Goal: Task Accomplishment & Management: Use online tool/utility

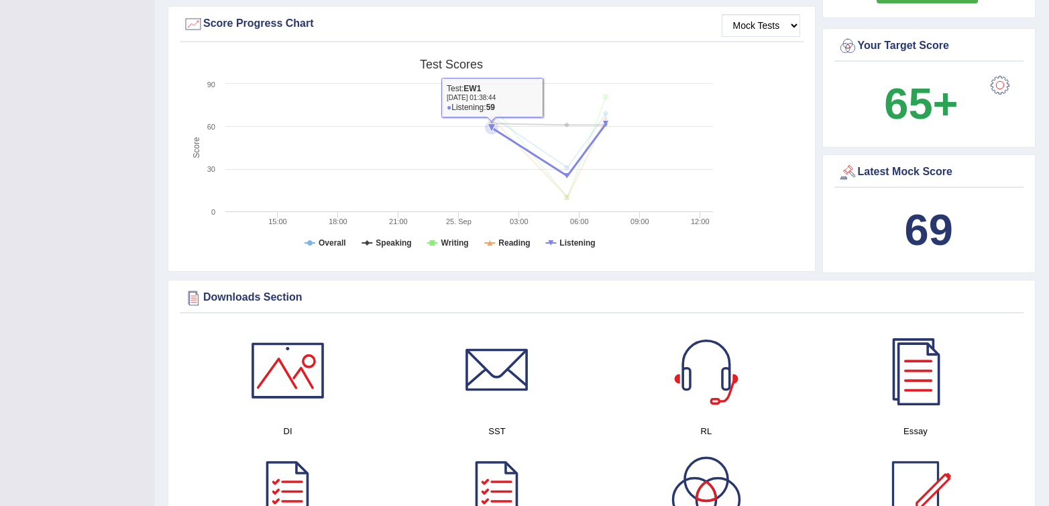
scroll to position [263, 0]
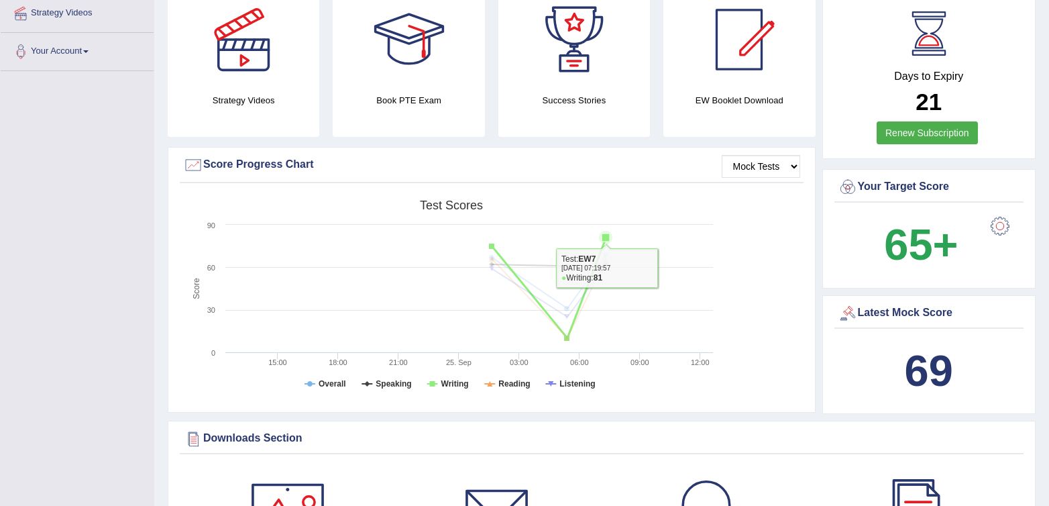
click at [588, 242] on rect at bounding box center [451, 297] width 537 height 208
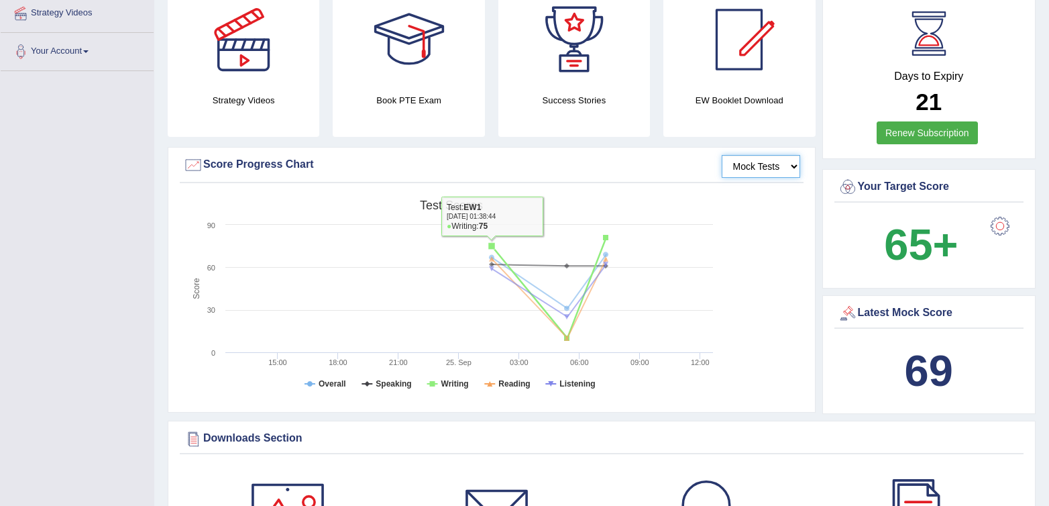
click at [745, 168] on select "Mock Tests" at bounding box center [761, 166] width 78 height 23
click at [722, 155] on select "Mock Tests" at bounding box center [761, 166] width 78 height 23
click at [766, 167] on select "Mock Tests" at bounding box center [761, 166] width 78 height 23
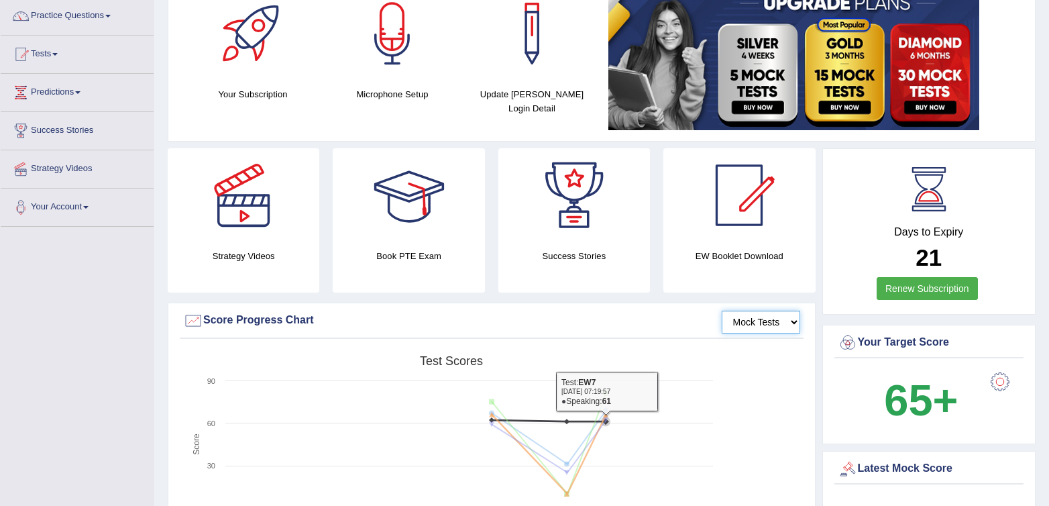
scroll to position [0, 0]
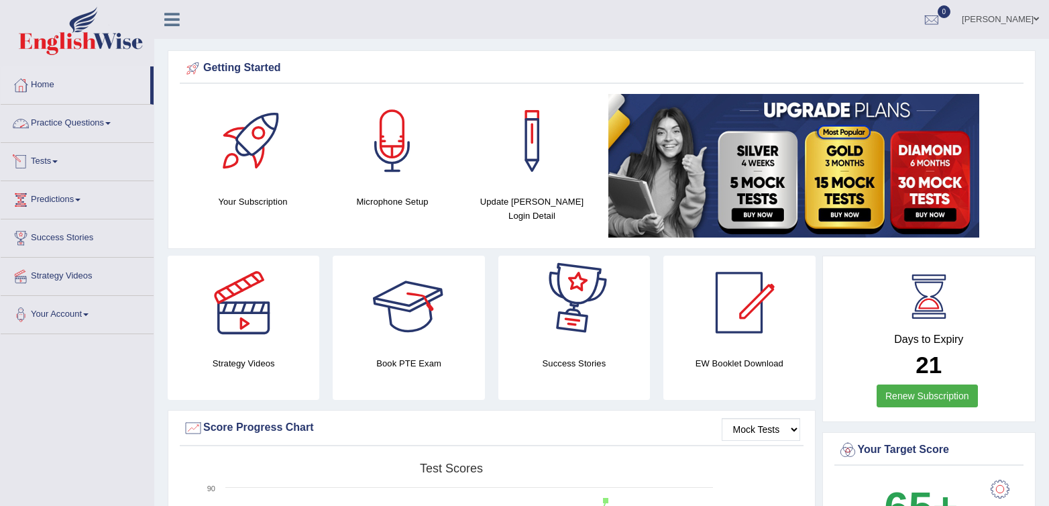
click at [80, 129] on link "Practice Questions" at bounding box center [77, 122] width 153 height 34
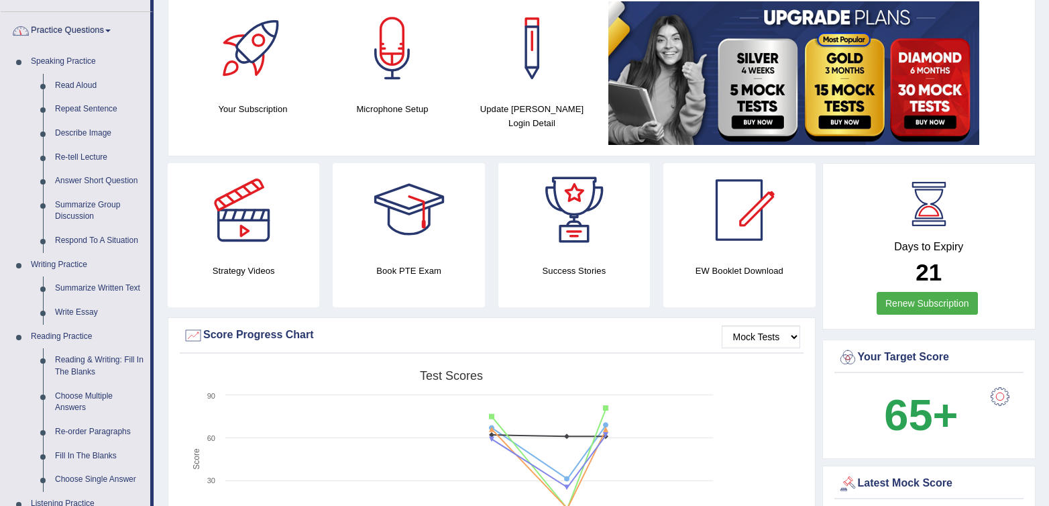
scroll to position [107, 0]
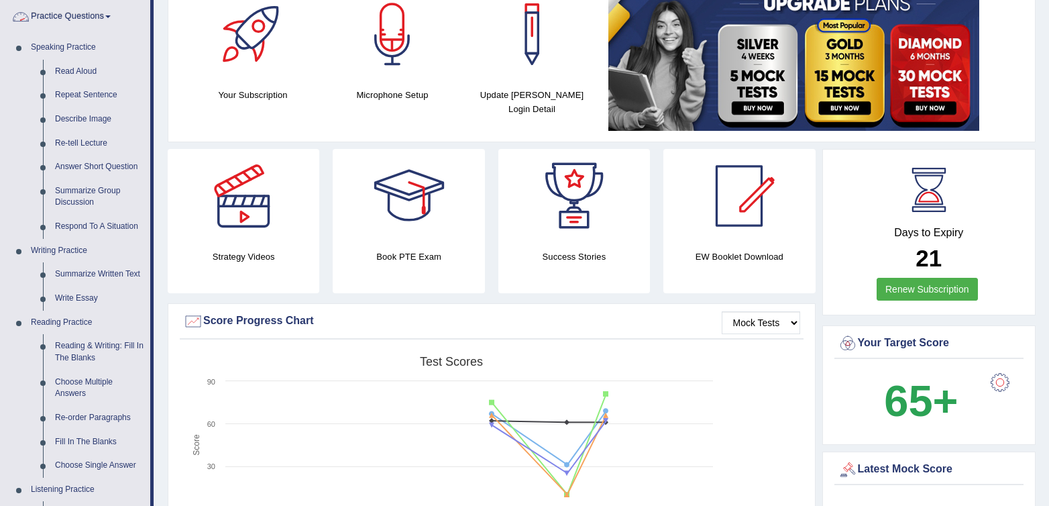
click at [62, 16] on link "Practice Questions" at bounding box center [76, 15] width 150 height 34
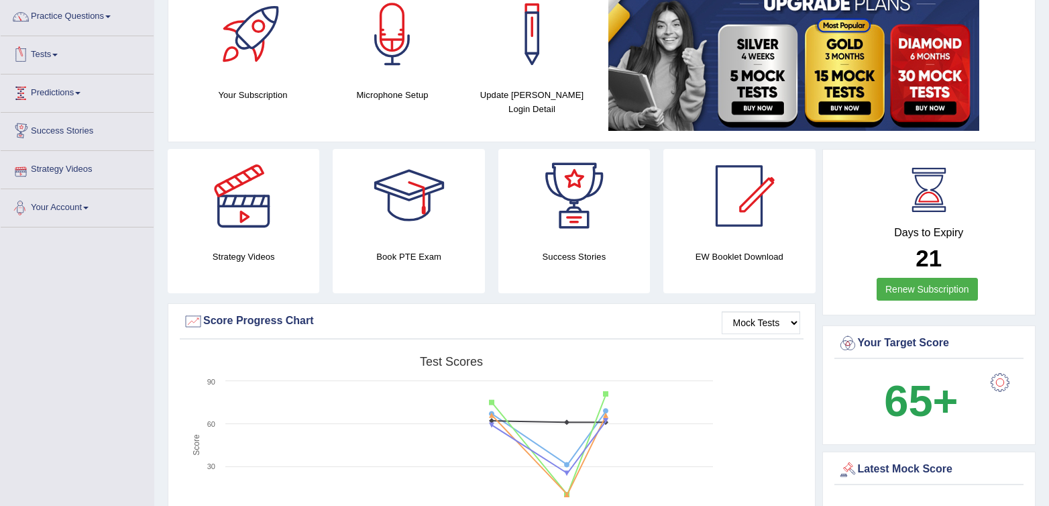
click at [54, 54] on link "Tests" at bounding box center [77, 53] width 153 height 34
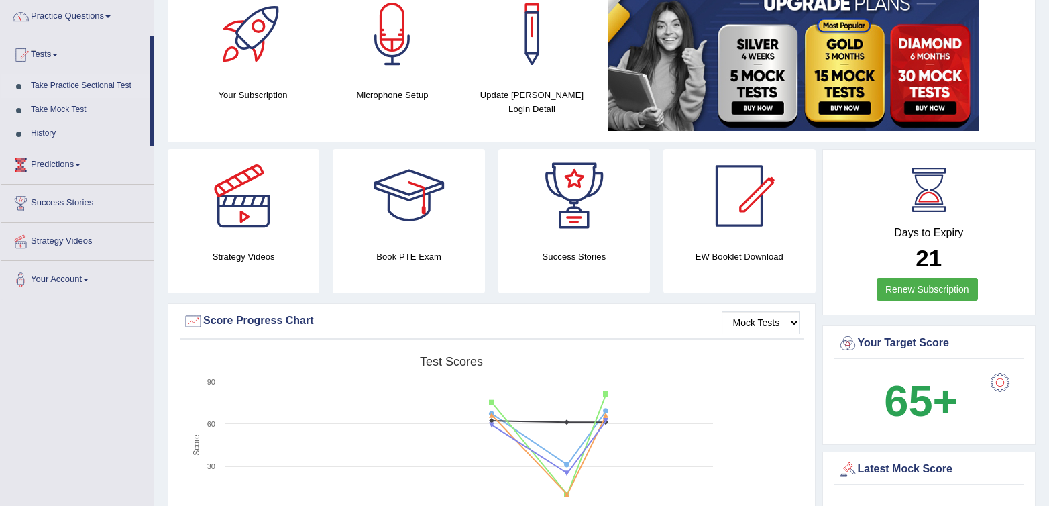
click at [77, 87] on link "Take Practice Sectional Test" at bounding box center [87, 86] width 125 height 24
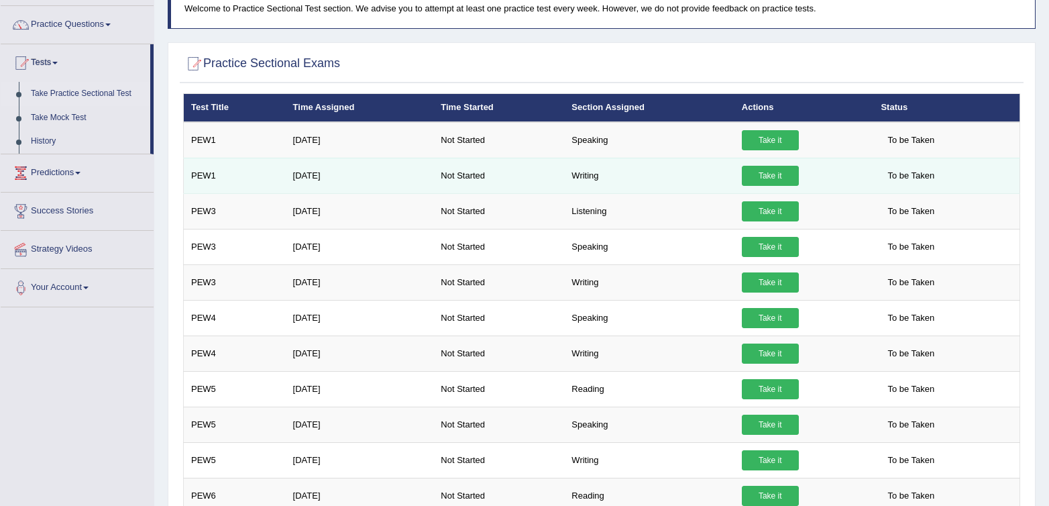
scroll to position [102, 0]
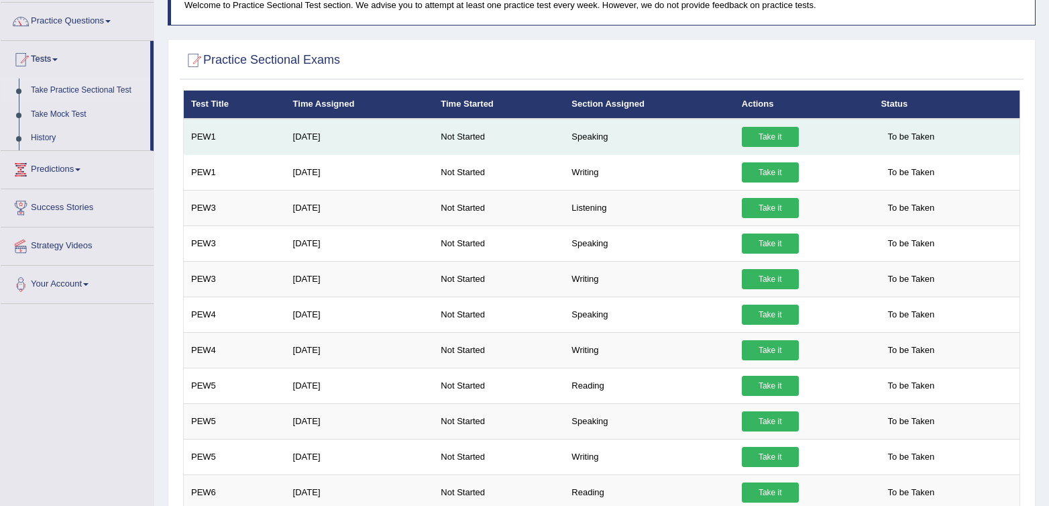
click at [763, 134] on link "Take it" at bounding box center [770, 137] width 57 height 20
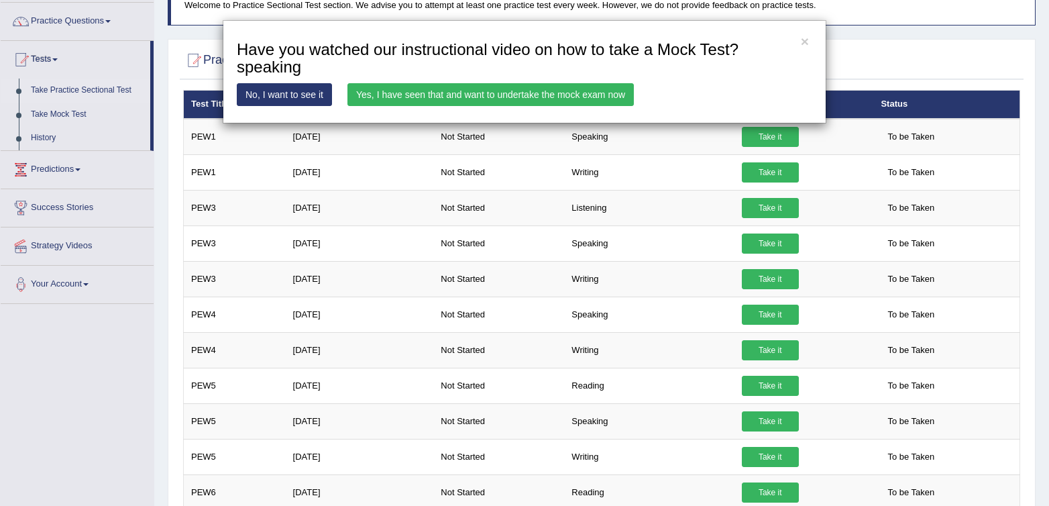
click at [555, 104] on link "Yes, I have seen that and want to undertake the mock exam now" at bounding box center [491, 94] width 286 height 23
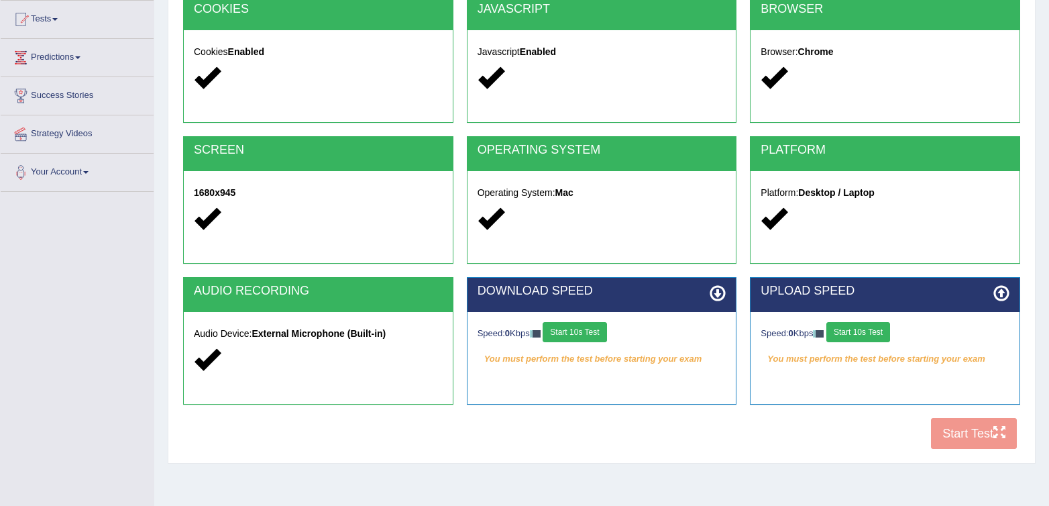
scroll to position [154, 0]
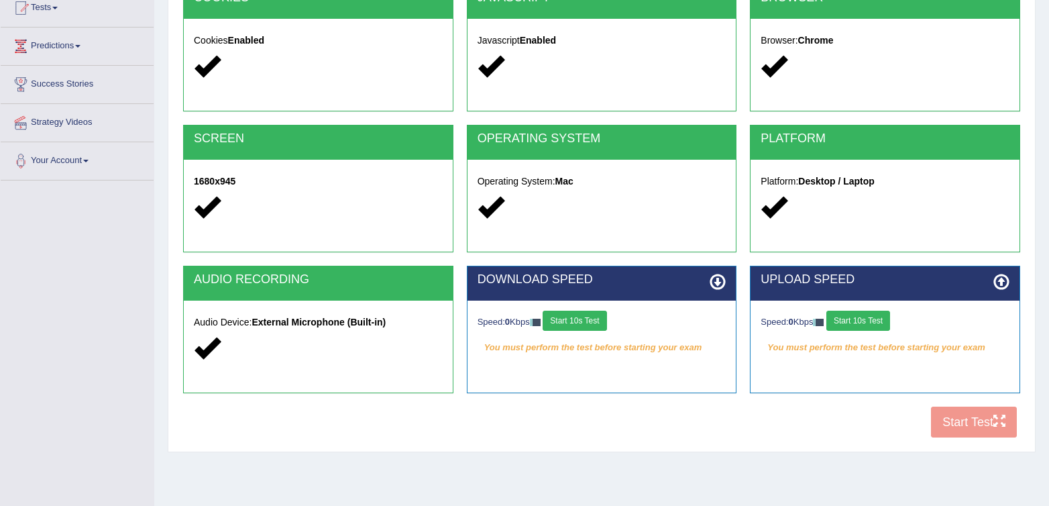
click at [584, 312] on button "Start 10s Test" at bounding box center [575, 321] width 64 height 20
click at [853, 325] on div "Speed: 0 Kbps Start 10s Test" at bounding box center [885, 322] width 249 height 23
click at [853, 325] on button "Start 10s Test" at bounding box center [859, 321] width 64 height 20
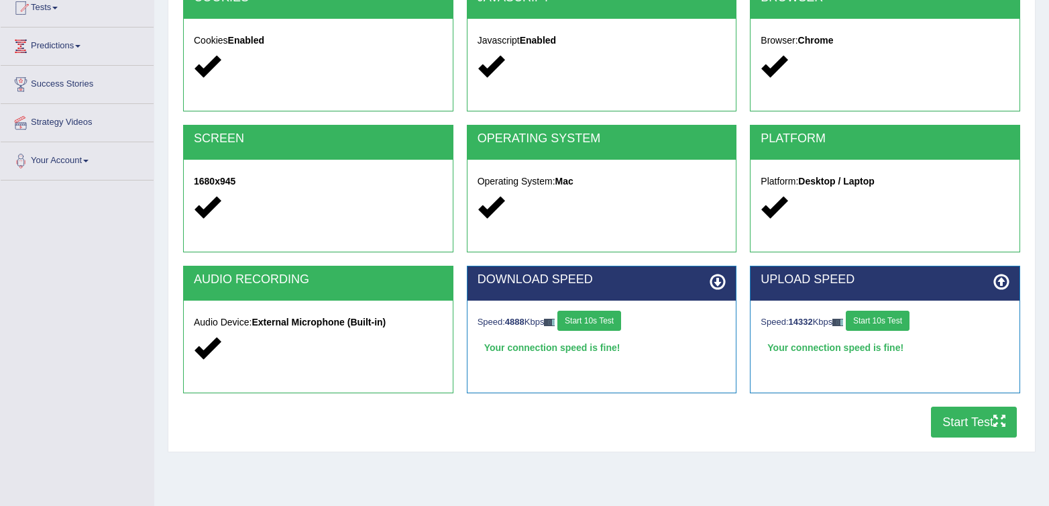
click at [972, 429] on button "Start Test" at bounding box center [974, 422] width 86 height 31
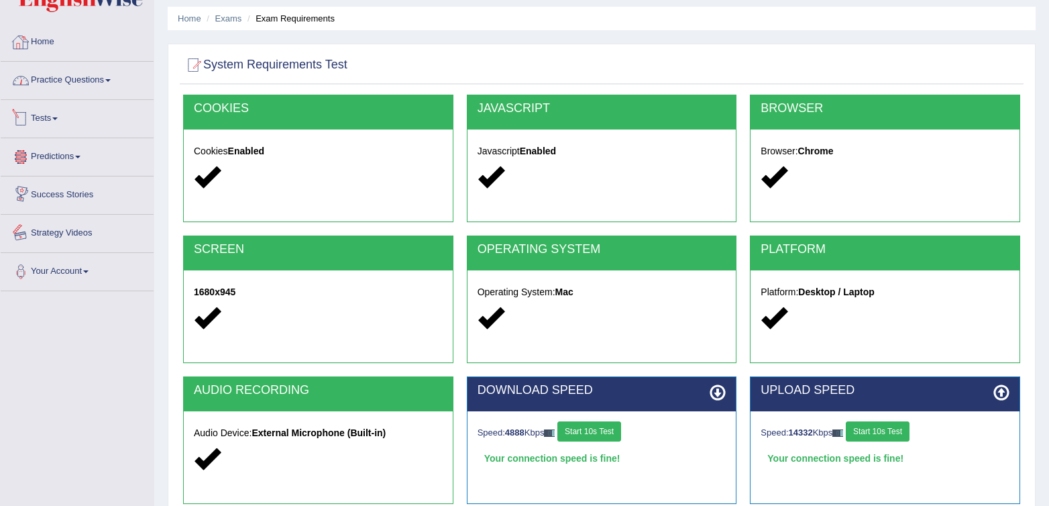
scroll to position [0, 0]
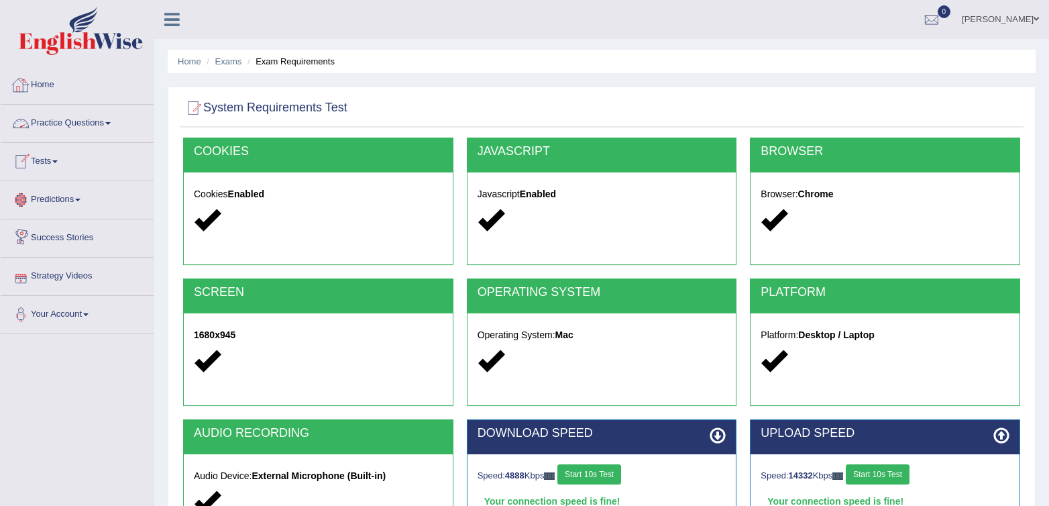
click at [50, 158] on link "Tests" at bounding box center [77, 160] width 153 height 34
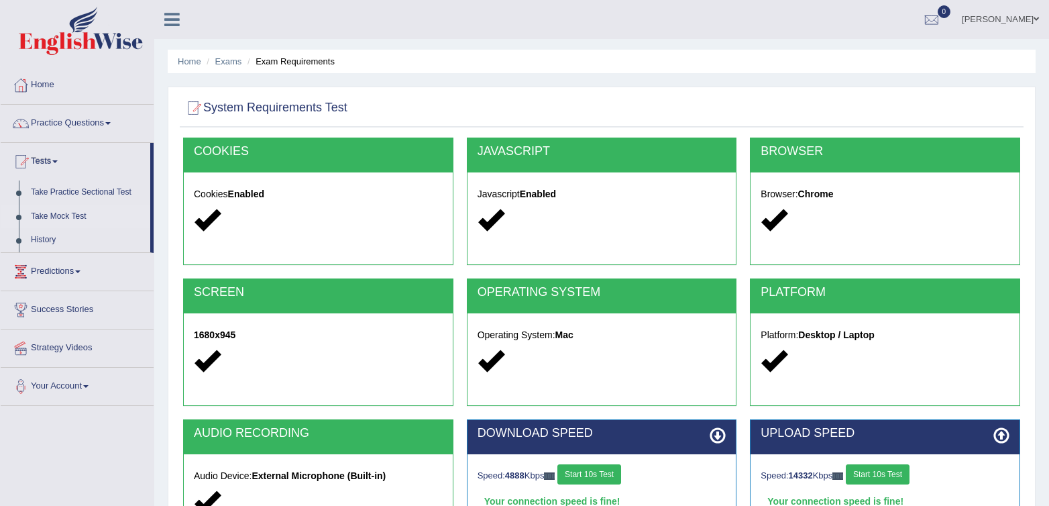
click at [54, 211] on link "Take Mock Test" at bounding box center [87, 217] width 125 height 24
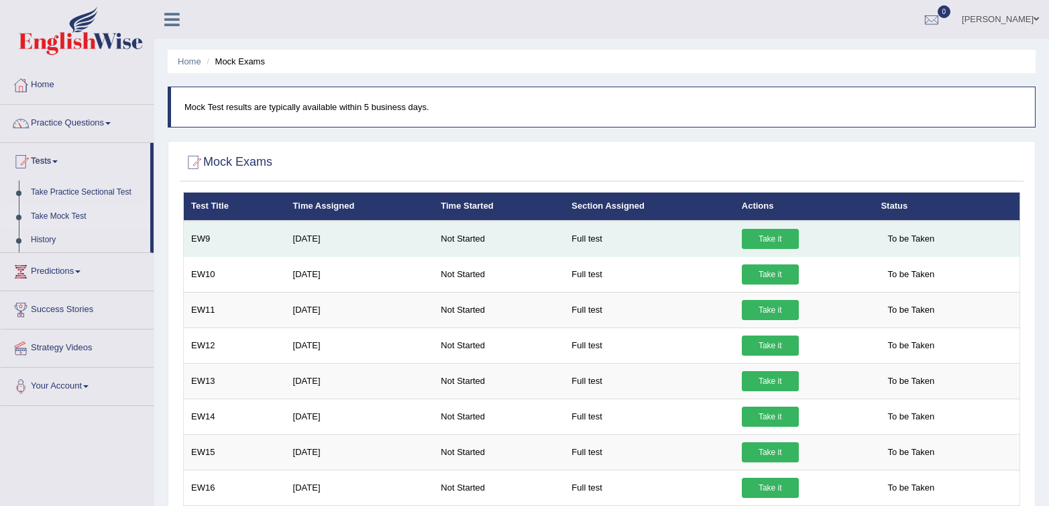
click at [761, 239] on link "Take it" at bounding box center [770, 239] width 57 height 20
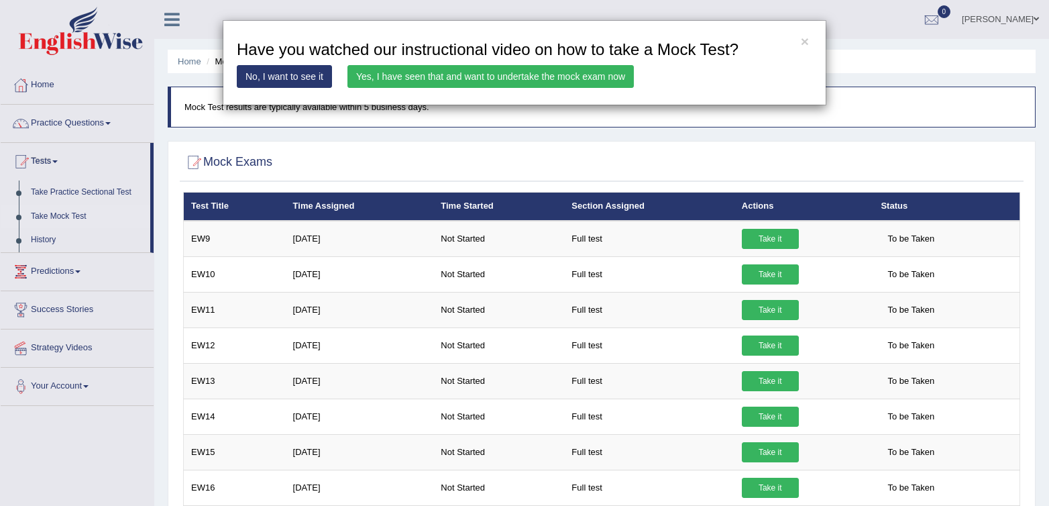
click at [518, 79] on link "Yes, I have seen that and want to undertake the mock exam now" at bounding box center [491, 76] width 286 height 23
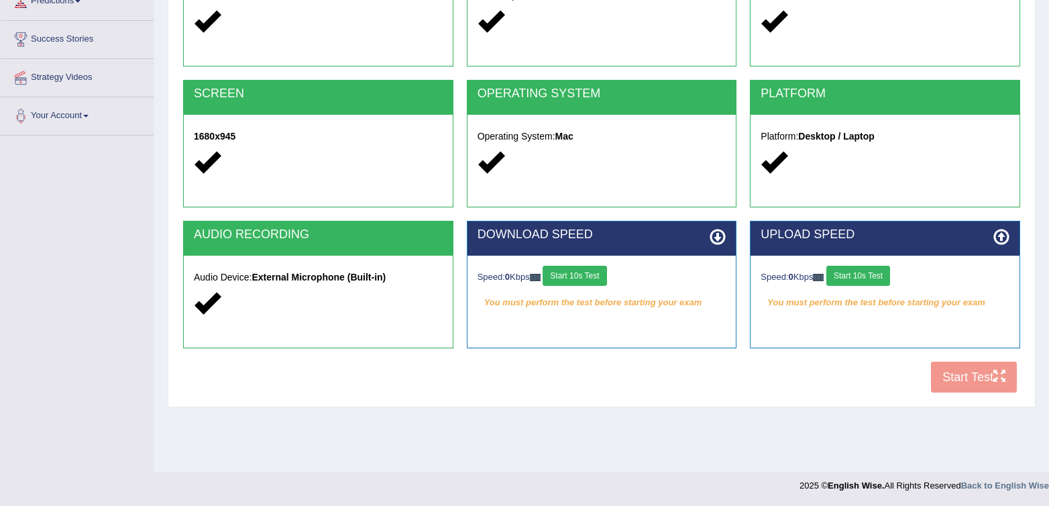
click at [606, 274] on button "Start 10s Test" at bounding box center [575, 276] width 64 height 20
click at [882, 278] on button "Start 10s Test" at bounding box center [859, 276] width 64 height 20
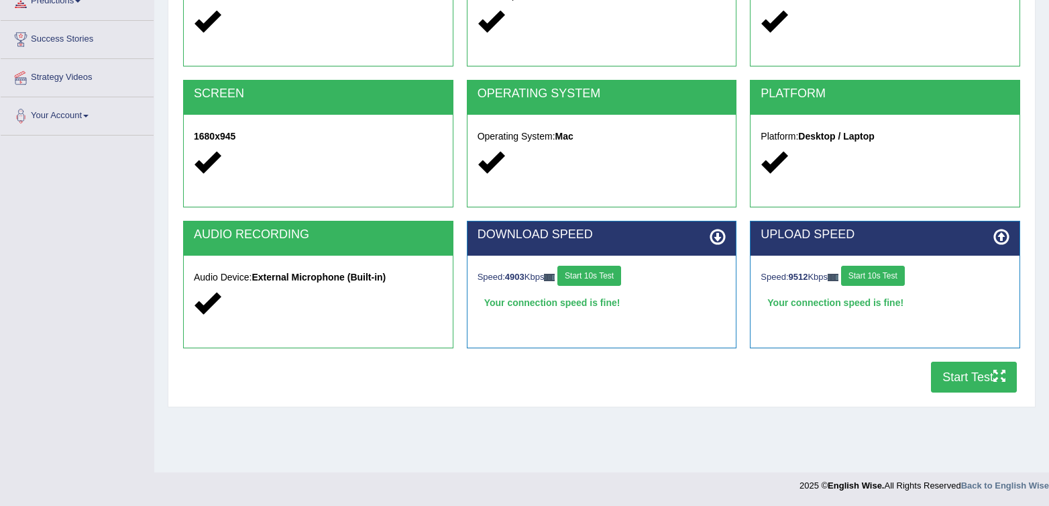
click at [973, 386] on button "Start Test" at bounding box center [974, 377] width 86 height 31
